Goal: Task Accomplishment & Management: Complete application form

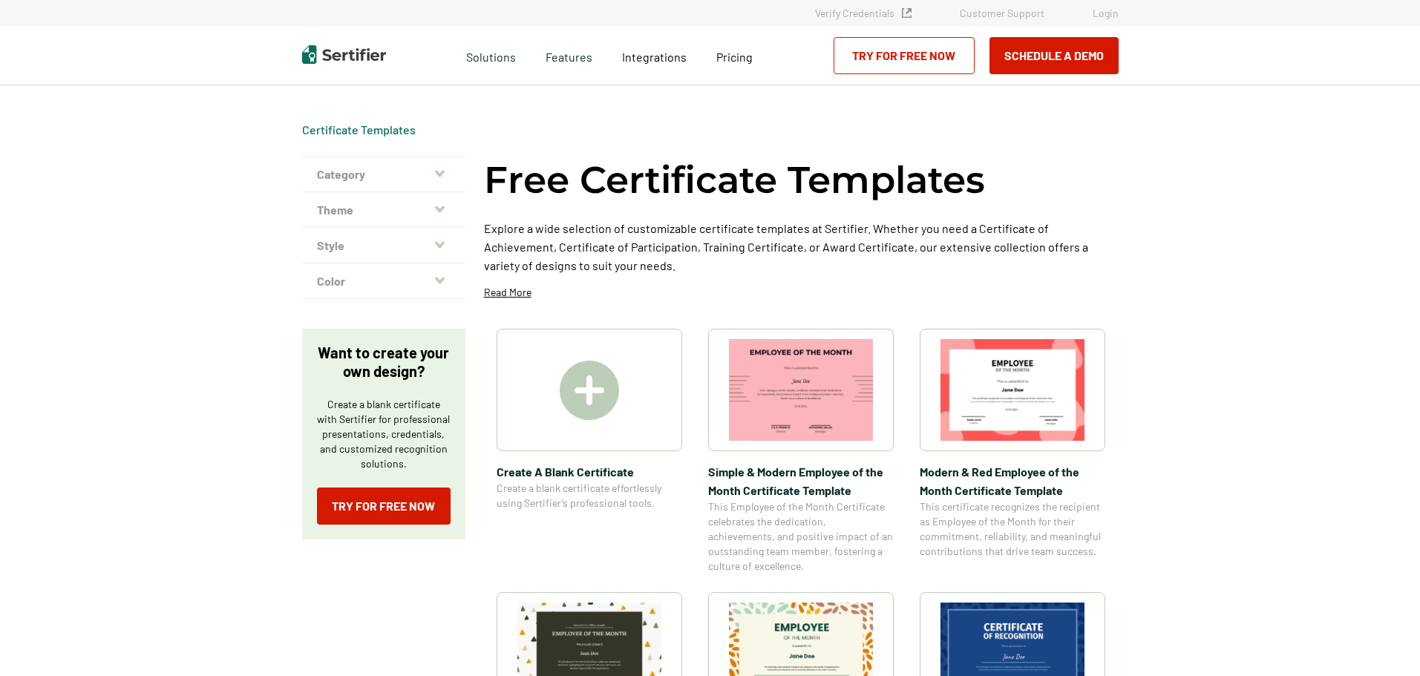
click at [594, 385] on img at bounding box center [589, 390] width 59 height 59
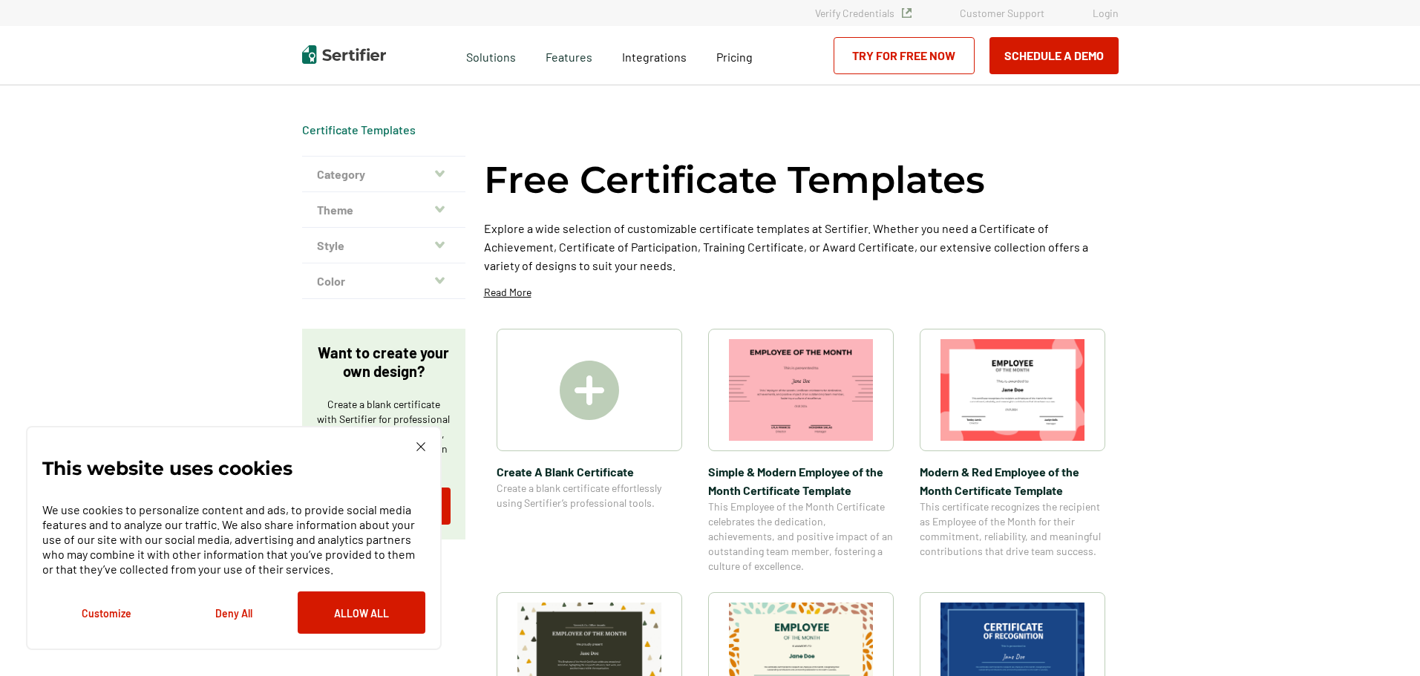
click at [594, 385] on img at bounding box center [589, 390] width 59 height 59
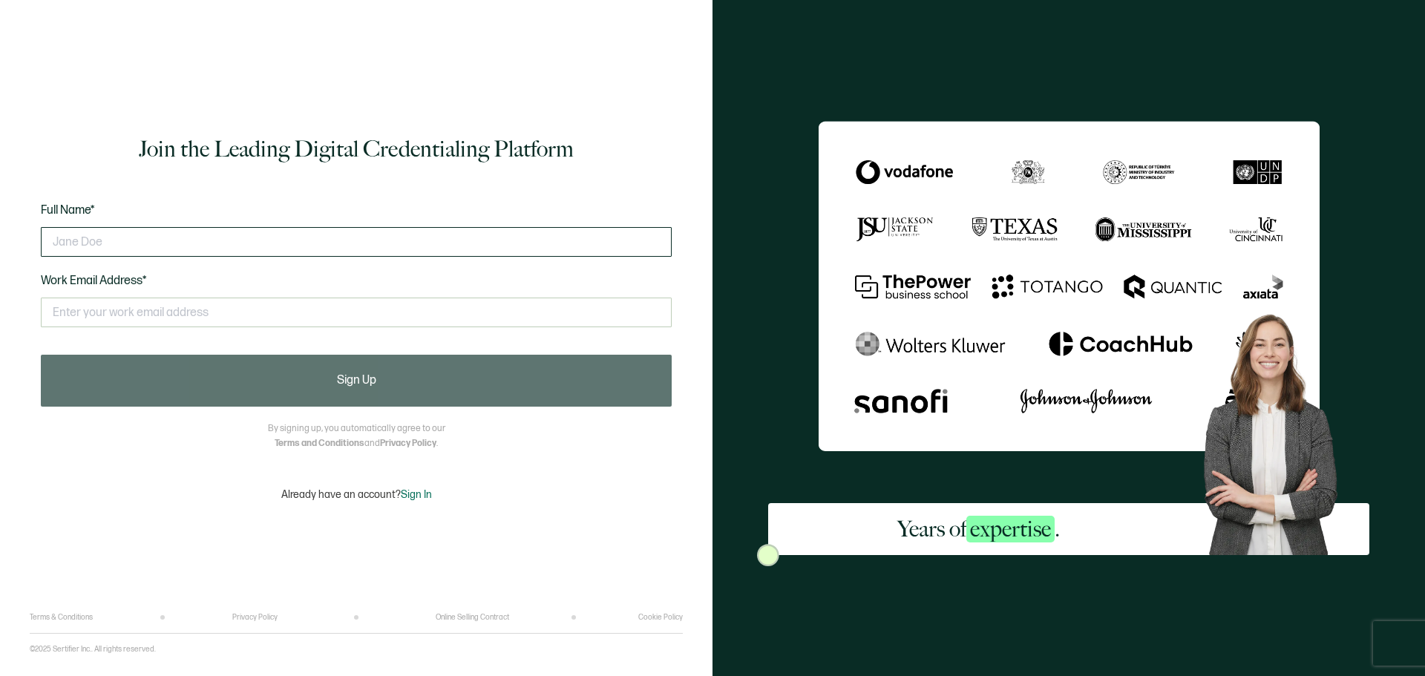
click at [183, 245] on input "text" at bounding box center [356, 242] width 631 height 30
type input "[PERSON_NAME]"
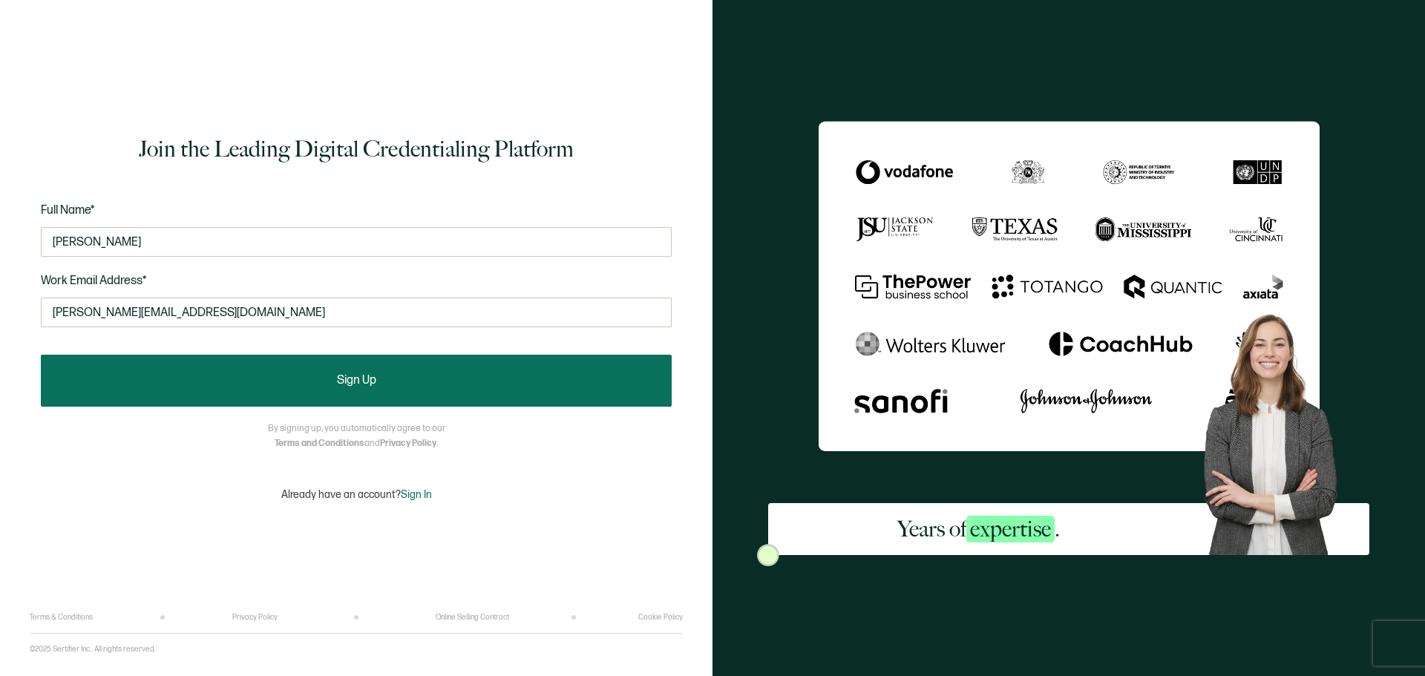
type input "[PERSON_NAME][EMAIL_ADDRESS][DOMAIN_NAME]"
click at [255, 368] on button "Sign Up" at bounding box center [356, 381] width 631 height 52
